Goal: Information Seeking & Learning: Understand process/instructions

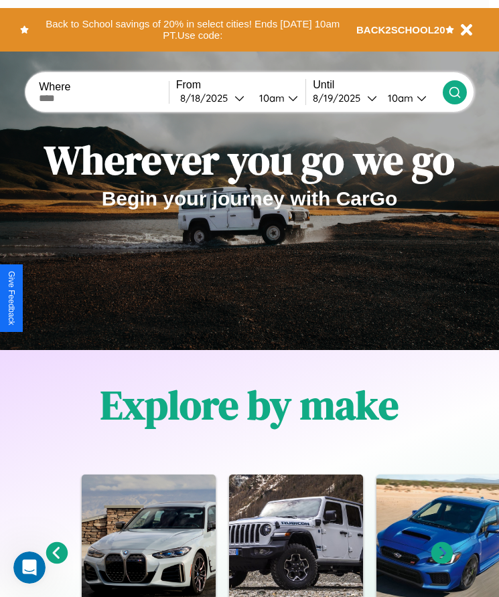
scroll to position [224, 0]
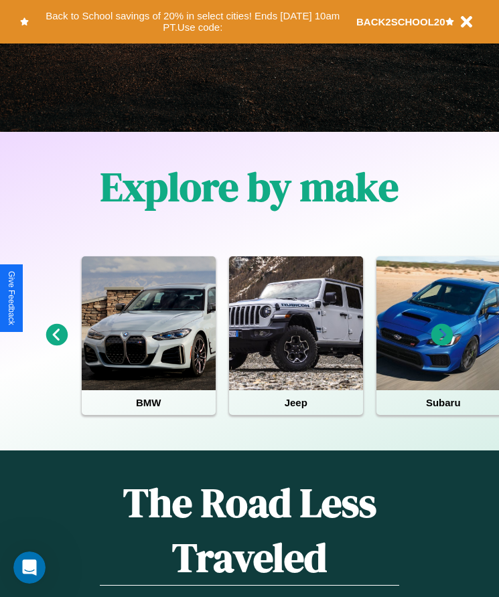
click at [56, 344] on icon at bounding box center [57, 335] width 22 height 22
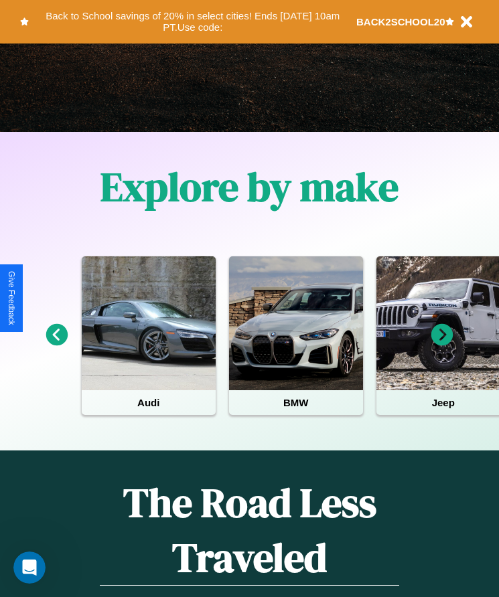
click at [56, 344] on icon at bounding box center [57, 335] width 22 height 22
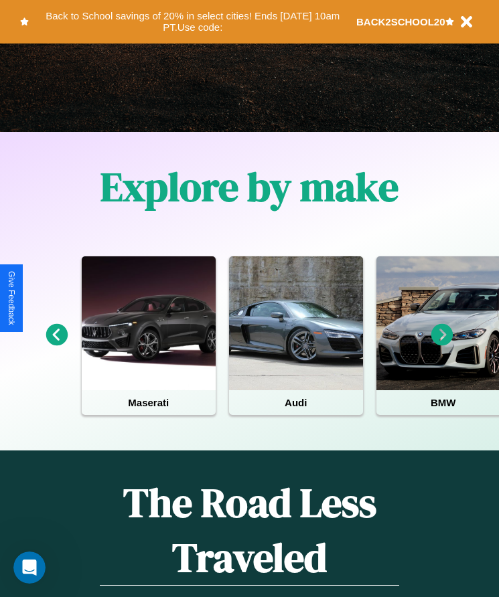
click at [442, 344] on icon at bounding box center [442, 335] width 22 height 22
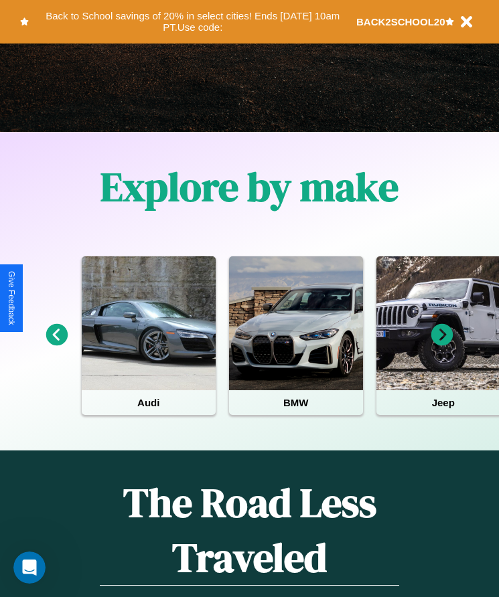
click at [56, 344] on icon at bounding box center [57, 335] width 22 height 22
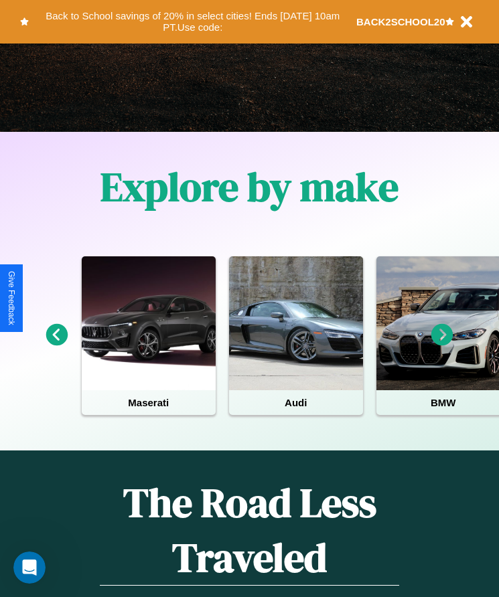
click at [442, 344] on icon at bounding box center [442, 335] width 22 height 22
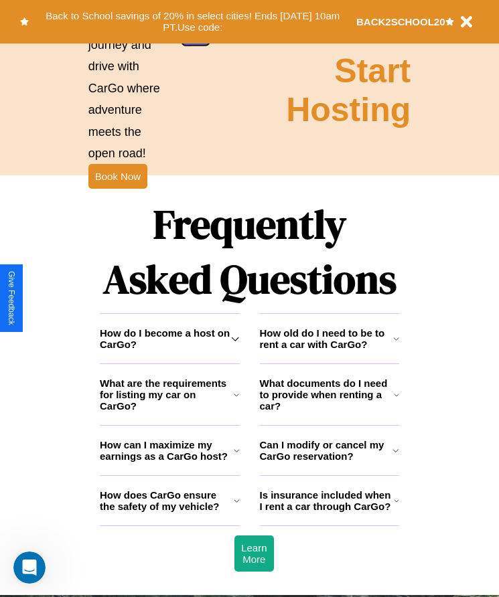
scroll to position [1746, 0]
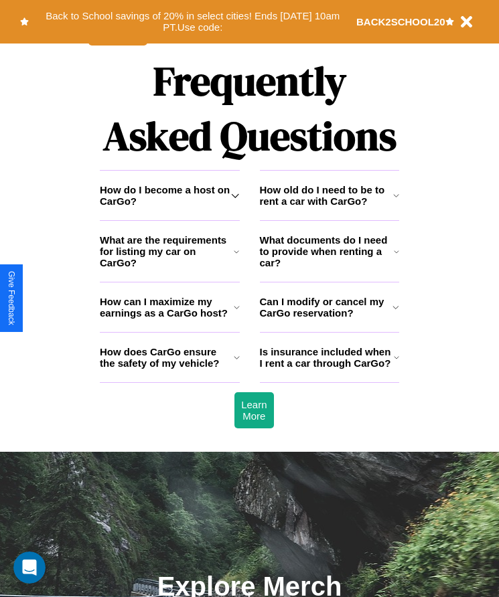
click at [329, 319] on h3 "Can I modify or cancel my CarGo reservation?" at bounding box center [326, 307] width 133 height 23
